Goal: Check status: Check status

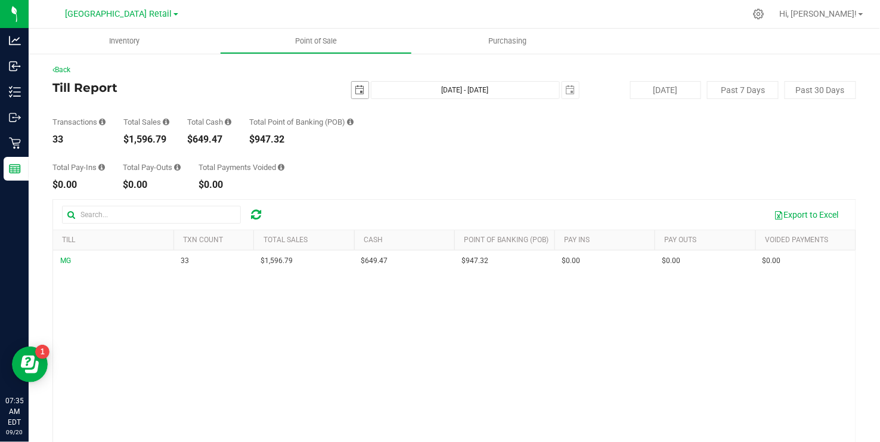
click at [360, 88] on span "select" at bounding box center [360, 90] width 10 height 10
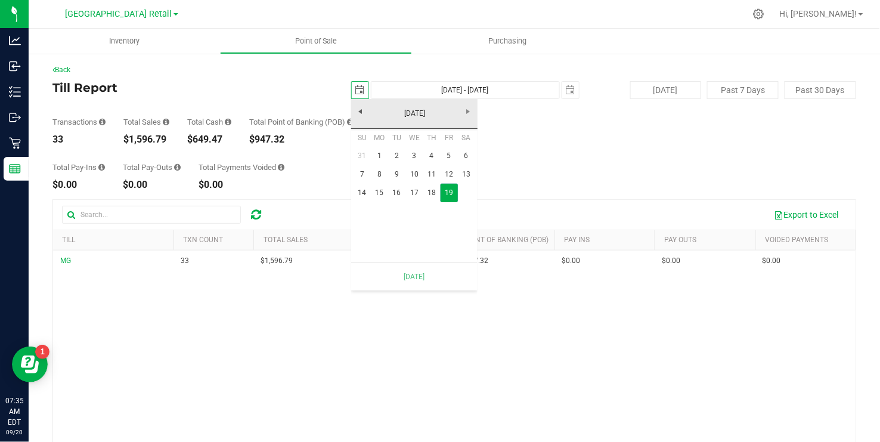
scroll to position [0, 30]
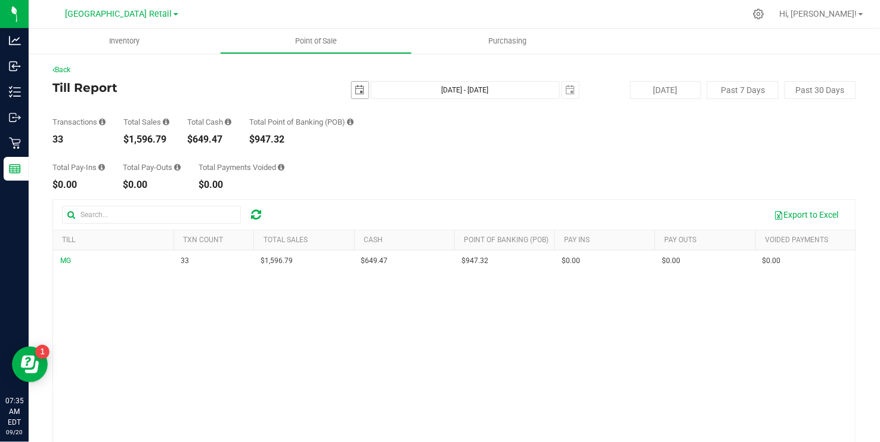
click at [355, 93] on span "select" at bounding box center [360, 90] width 10 height 10
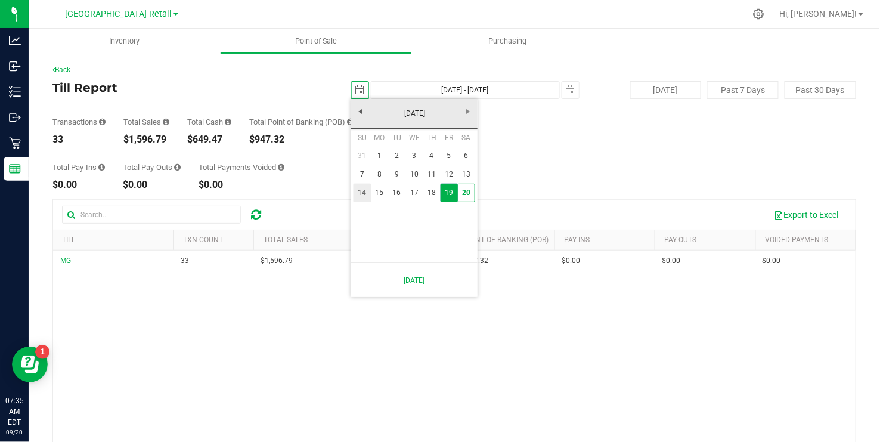
click at [364, 193] on link "14" at bounding box center [362, 193] width 17 height 18
type input "[DATE]"
type input "[DATE] - [DATE]"
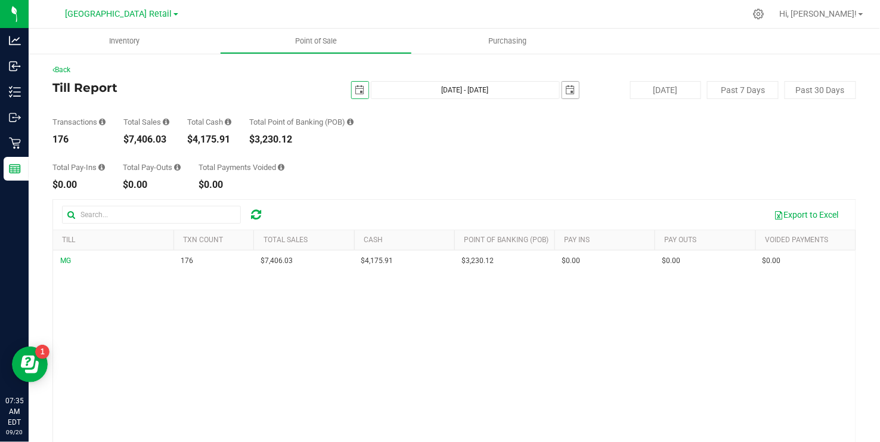
click at [569, 89] on span "select" at bounding box center [571, 90] width 10 height 10
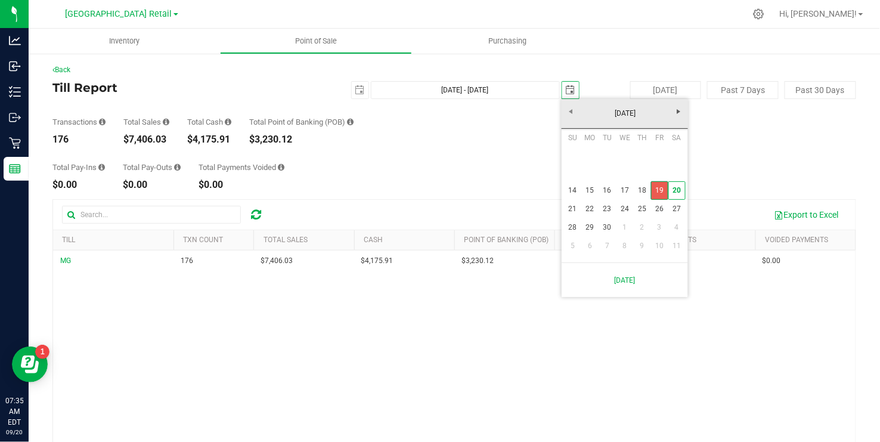
click at [659, 188] on link "19" at bounding box center [659, 190] width 17 height 18
